Goal: Task Accomplishment & Management: Manage account settings

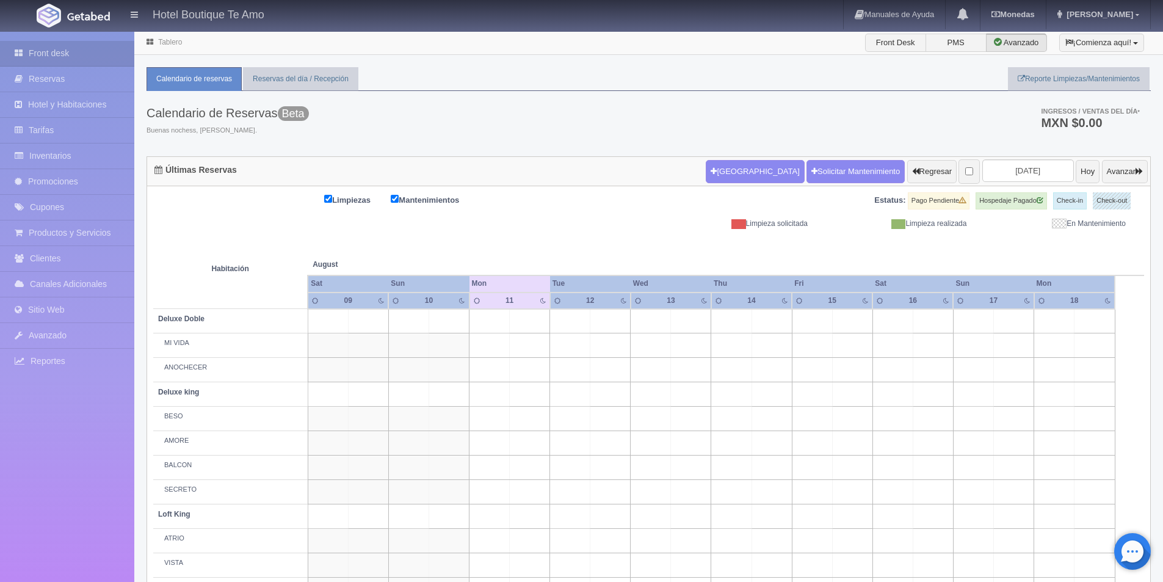
drag, startPoint x: 0, startPoint y: 253, endPoint x: 135, endPoint y: 368, distance: 177.1
click at [135, 368] on div "Front desk Reservas Hotel y Habitaciones Tarifas Inventarios Promociones Cupone…" at bounding box center [581, 414] width 1163 height 767
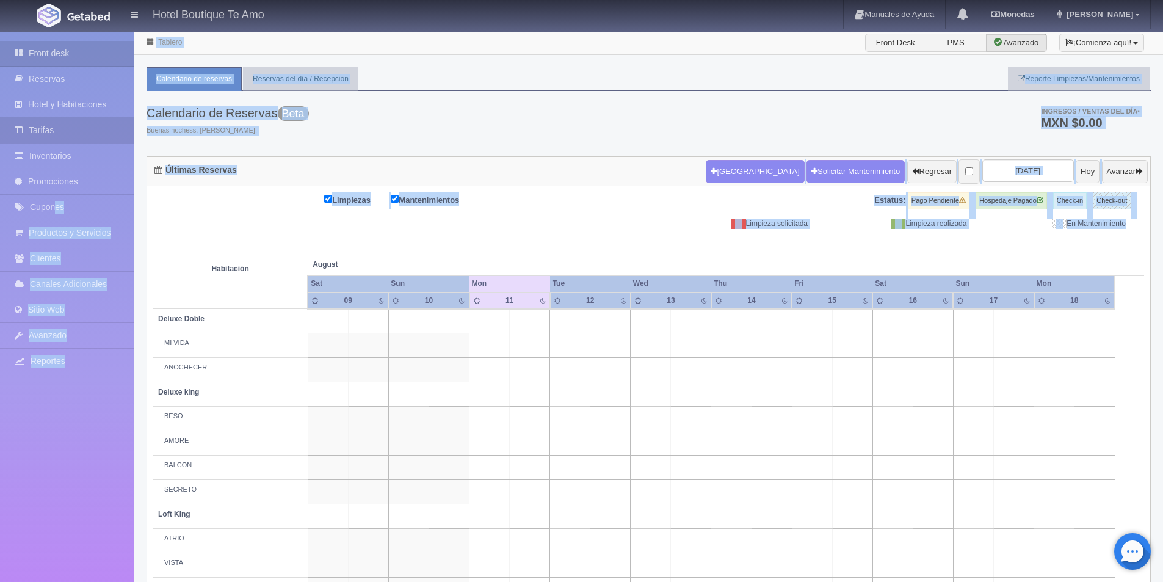
click at [32, 132] on link "Tarifas" at bounding box center [67, 130] width 134 height 25
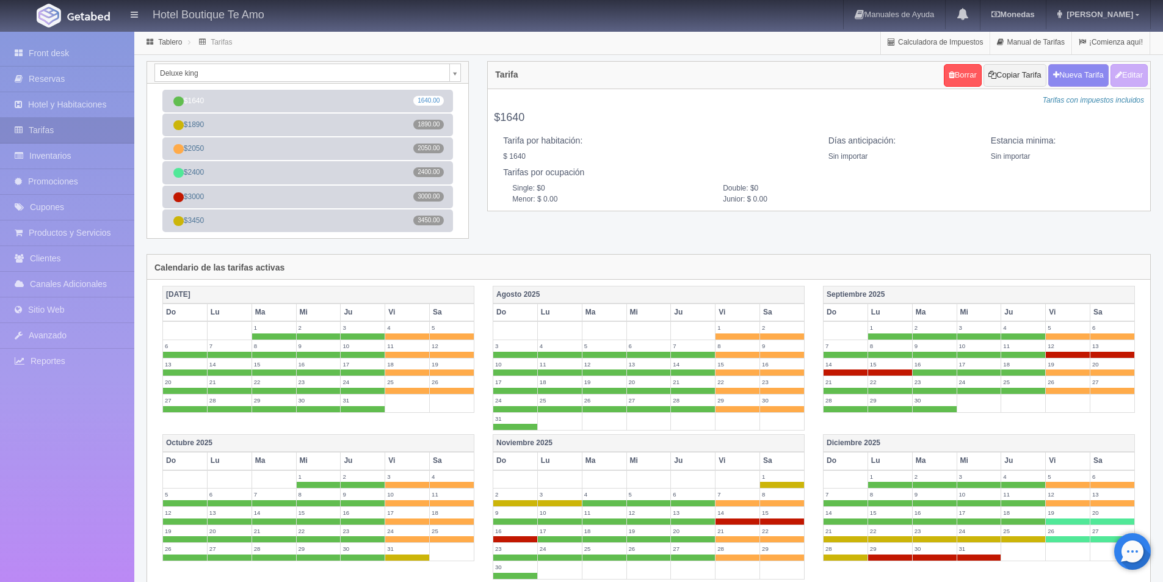
click at [455, 70] on body "Hotel Boutique Te Amo Manuales de Ayuda Actualizaciones recientes [GEOGRAPHIC_D…" at bounding box center [581, 467] width 1163 height 873
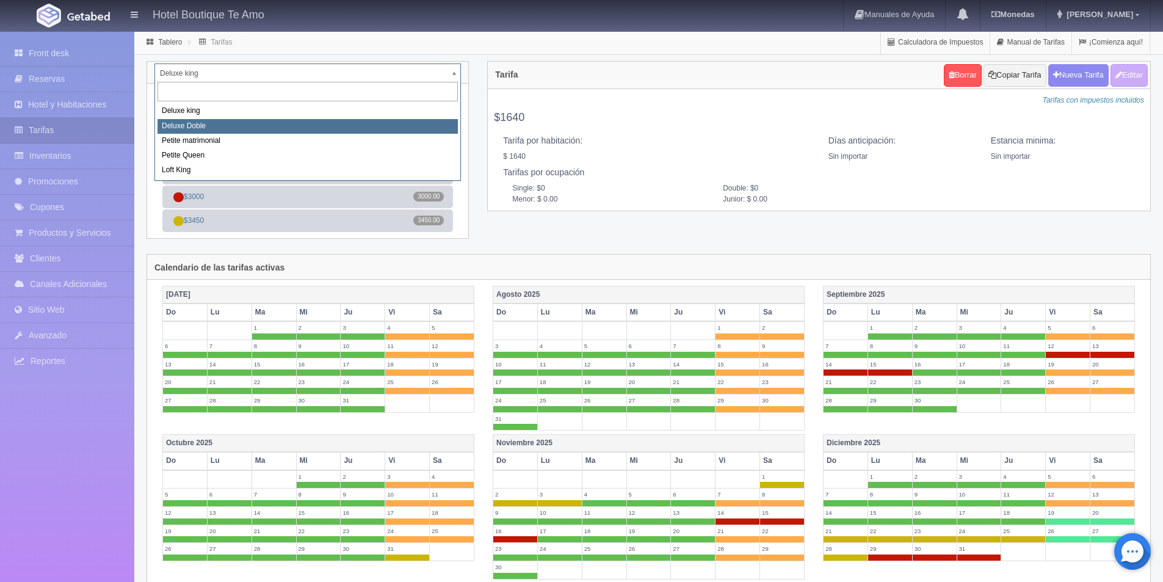
select select "2243"
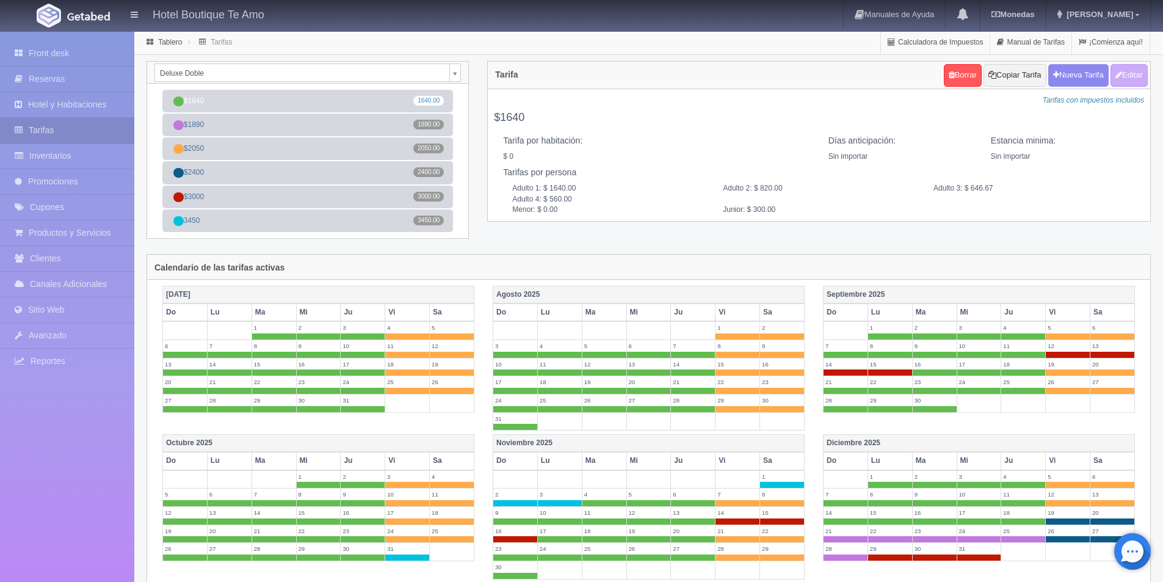
click at [466, 74] on div "Deluxe Doble Deluxe king Deluxe Doble Petite matrimonial Petite Queen Loft King" at bounding box center [307, 73] width 321 height 22
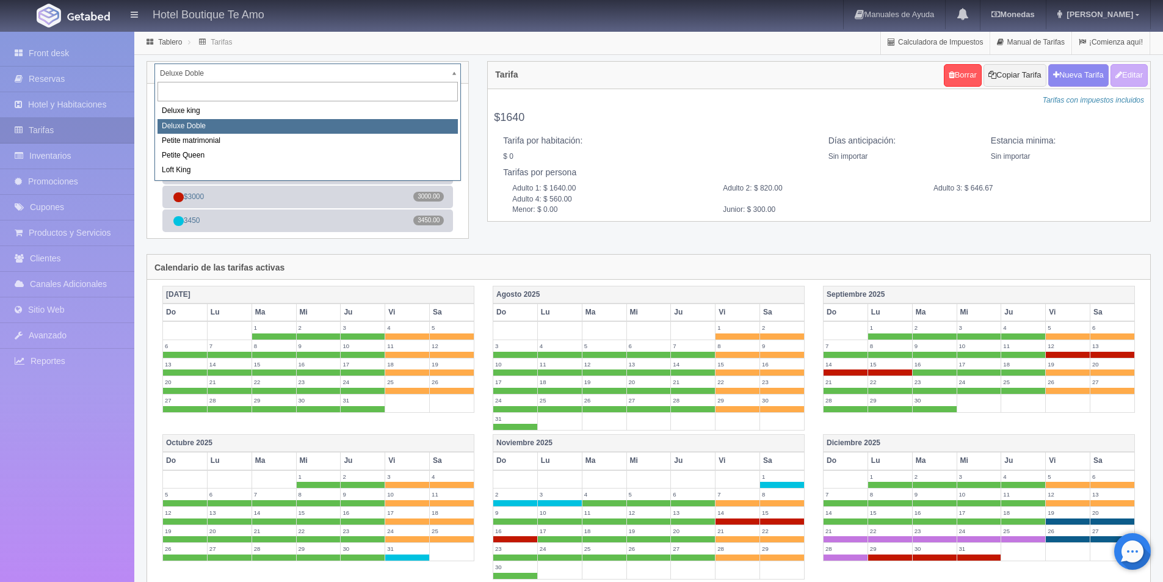
click at [457, 69] on body "Hotel Boutique Te Amo Manuales de Ayuda Actualizaciones recientes [GEOGRAPHIC_D…" at bounding box center [581, 467] width 1163 height 873
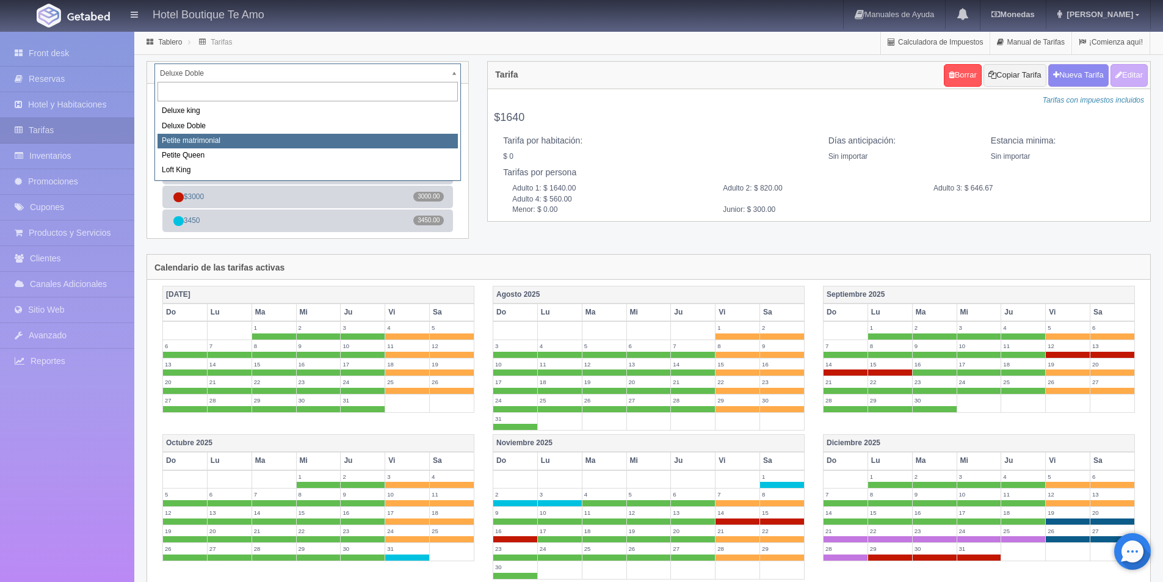
select select "2244"
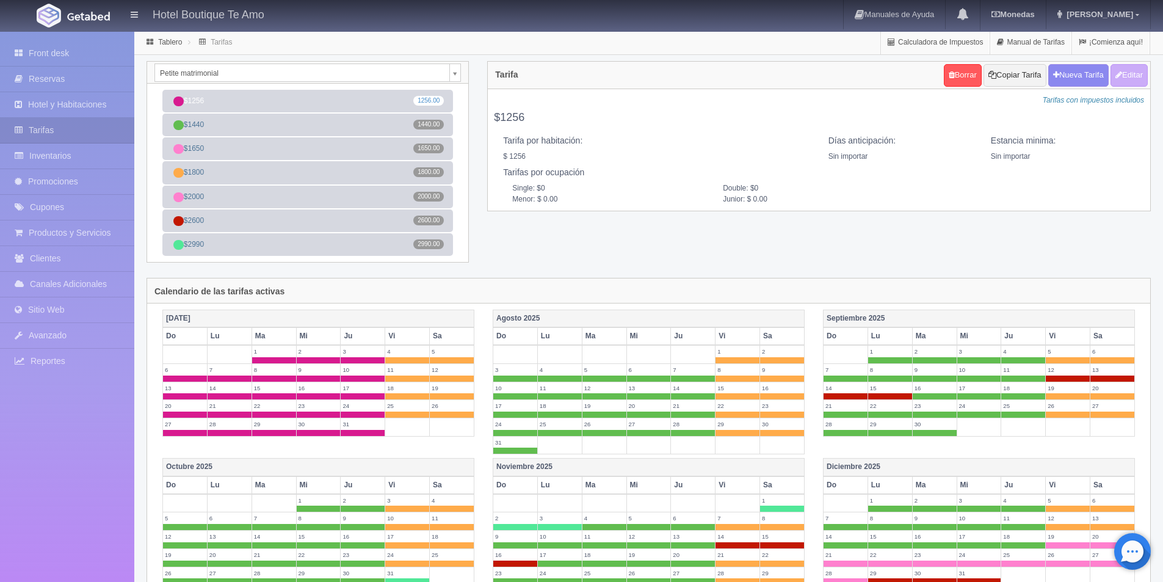
click at [455, 71] on body "Hotel Boutique Te Amo Manuales de Ayuda Actualizaciones recientes Monedas Tipo …" at bounding box center [581, 479] width 1163 height 897
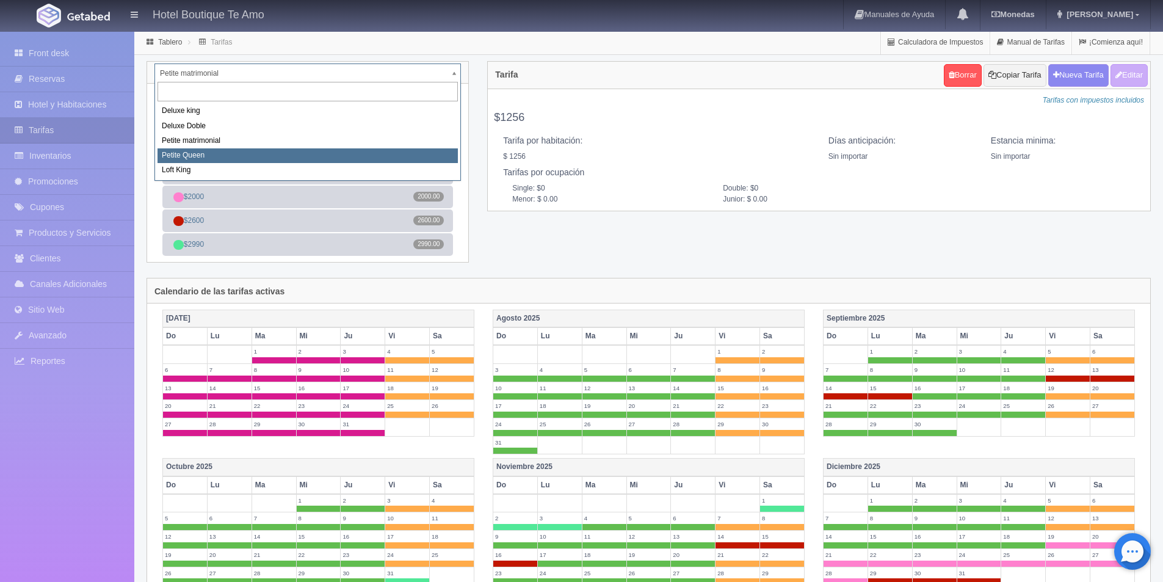
select select "2245"
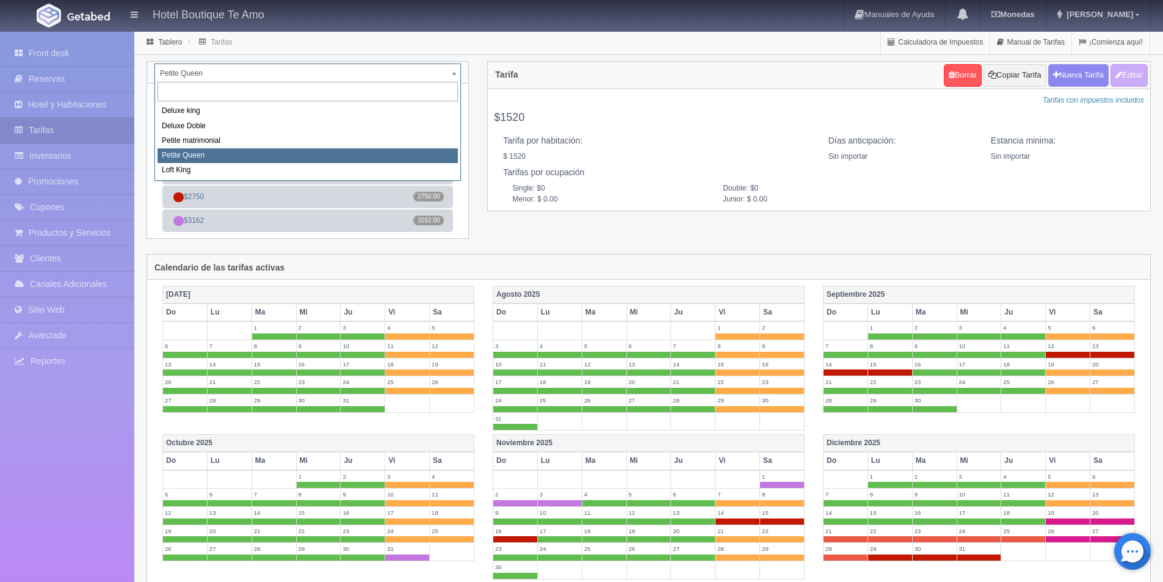
click at [456, 73] on body "Hotel Boutique Te Amo Manuales de Ayuda Actualizaciones recientes Monedas Tipo …" at bounding box center [581, 467] width 1163 height 873
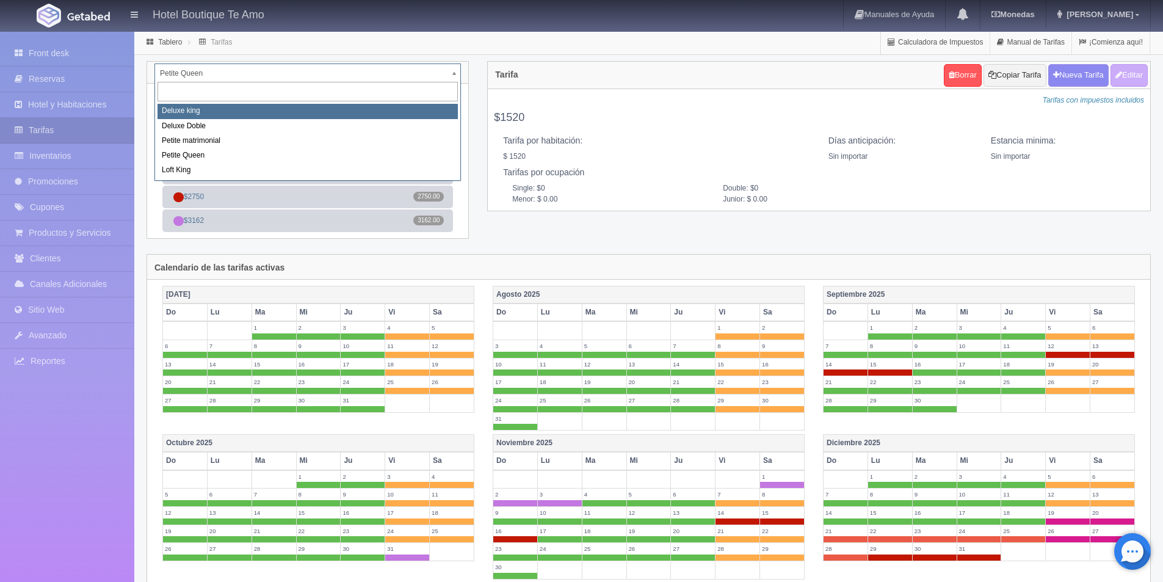
select select "2232"
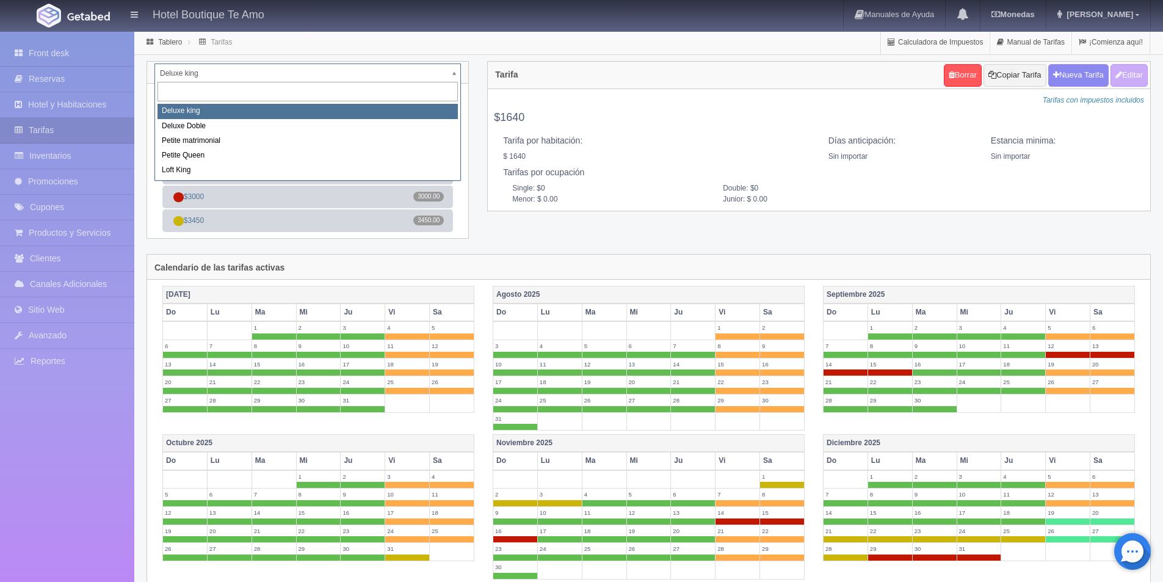
click at [458, 76] on body "Hotel Boutique Te Amo Manuales de Ayuda Actualizaciones recientes [GEOGRAPHIC_D…" at bounding box center [581, 467] width 1163 height 873
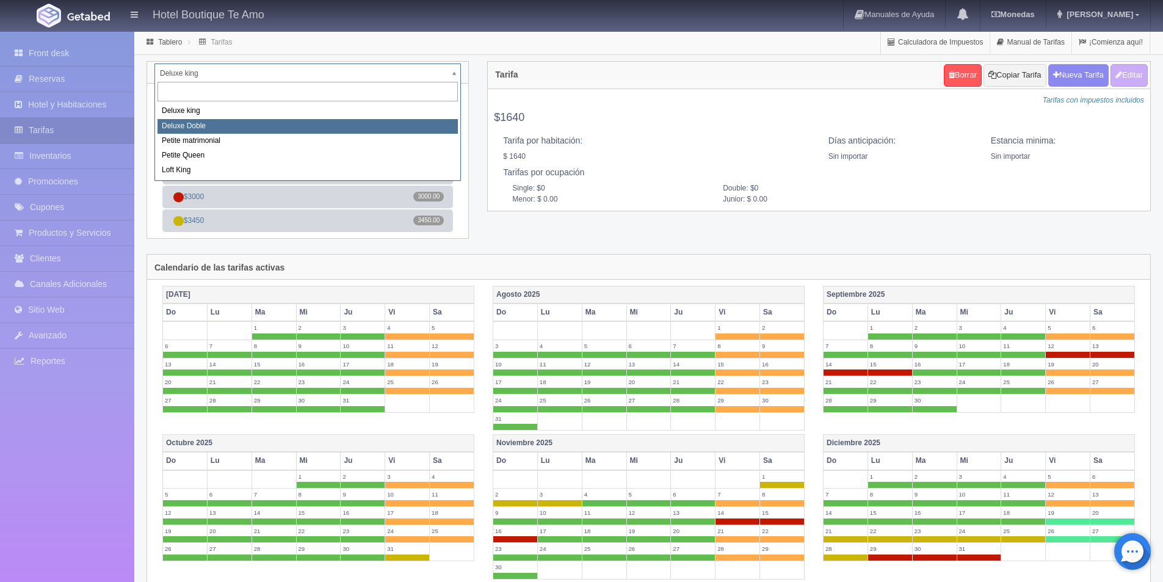
select select "2243"
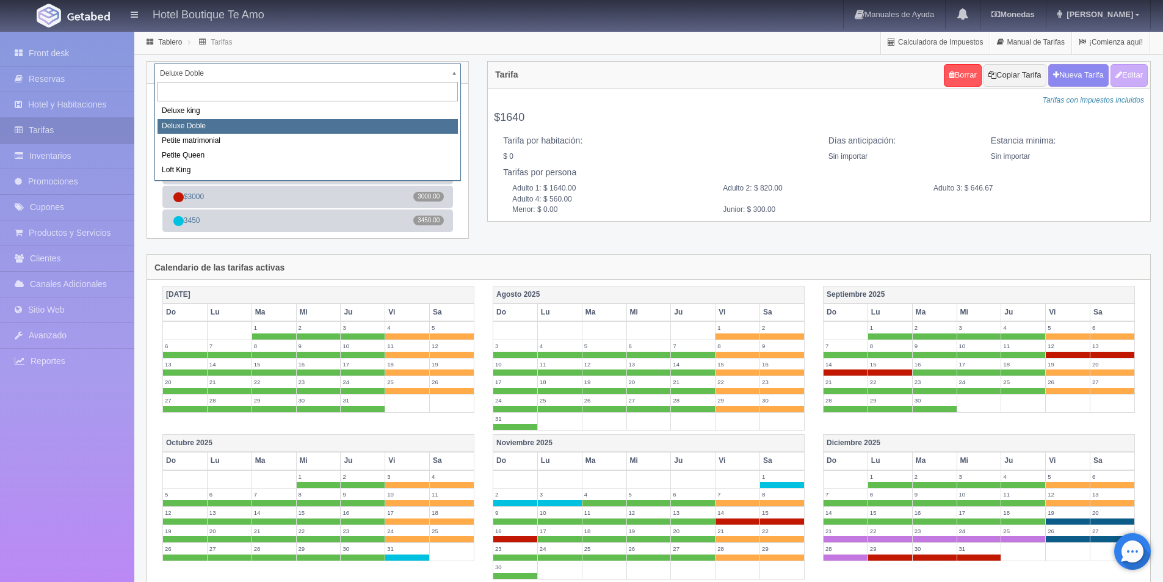
click at [454, 72] on body "Hotel Boutique Te Amo Manuales de Ayuda Actualizaciones recientes [GEOGRAPHIC_D…" at bounding box center [581, 467] width 1163 height 873
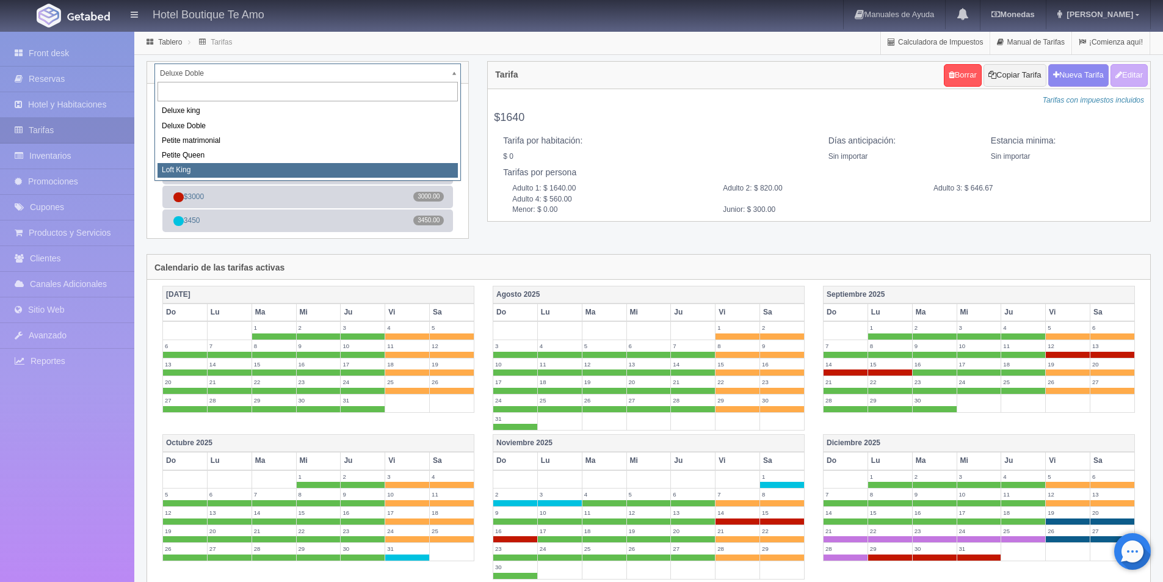
select select "2246"
